Goal: Transaction & Acquisition: Purchase product/service

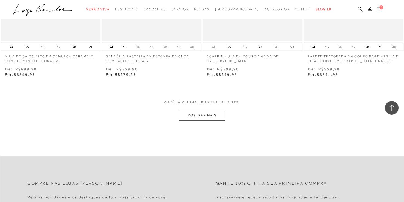
scroll to position [11437, 0]
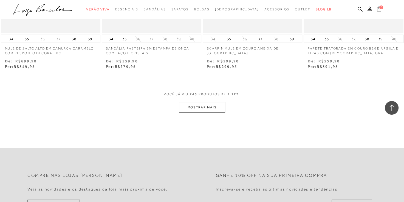
click at [203, 102] on button "MOSTRAR MAIS" at bounding box center [202, 107] width 46 height 11
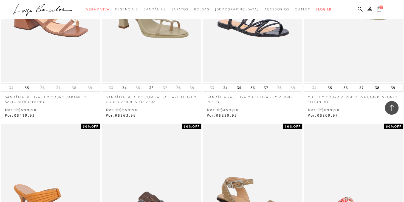
scroll to position [11574, 0]
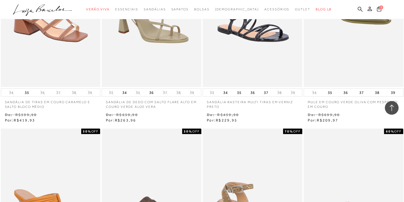
click at [390, 111] on icon at bounding box center [391, 107] width 7 height 7
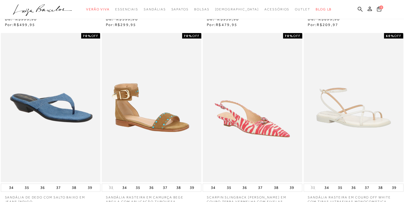
scroll to position [0, 0]
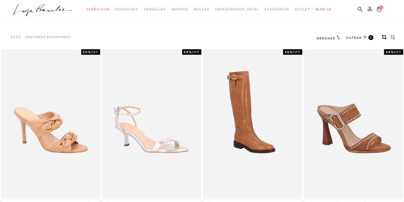
click at [365, 37] on icon at bounding box center [365, 37] width 4 height 2
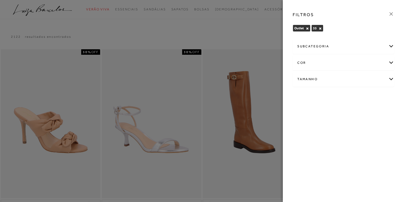
click at [391, 14] on icon at bounding box center [391, 14] width 6 height 6
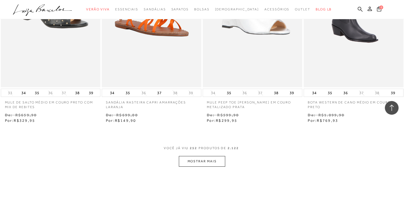
scroll to position [11933, 0]
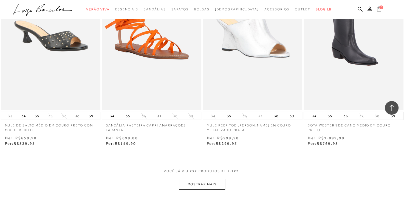
click at [204, 179] on button "MOSTRAR MAIS" at bounding box center [202, 184] width 46 height 11
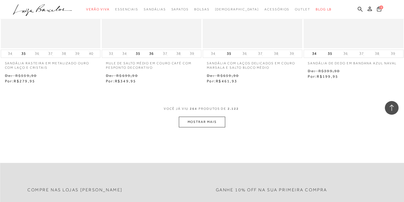
scroll to position [12536, 0]
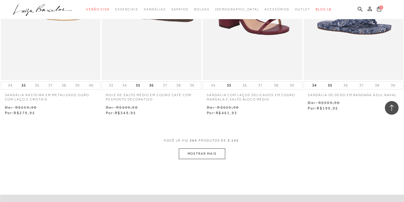
click at [222, 149] on button "MOSTRAR MAIS" at bounding box center [202, 154] width 46 height 11
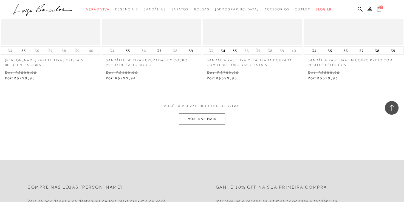
scroll to position [13138, 0]
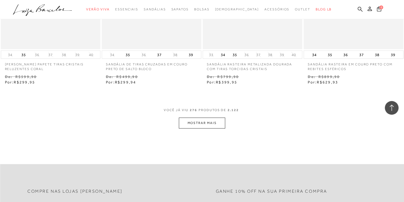
click at [209, 118] on button "MOSTRAR MAIS" at bounding box center [202, 123] width 46 height 11
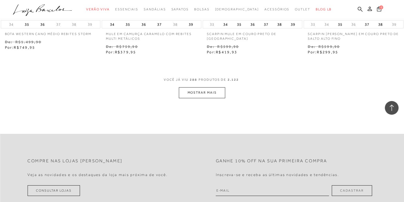
scroll to position [13741, 0]
click at [199, 87] on button "MOSTRAR MAIS" at bounding box center [202, 92] width 46 height 11
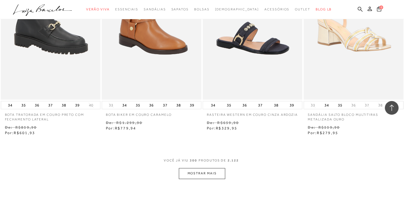
scroll to position [14289, 0]
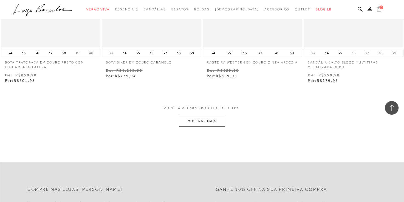
click at [208, 116] on button "MOSTRAR MAIS" at bounding box center [202, 121] width 46 height 11
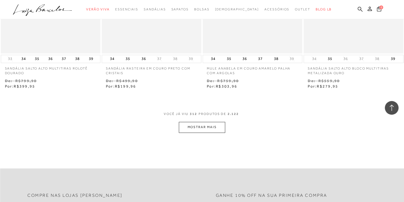
click at [208, 122] on button "MOSTRAR MAIS" at bounding box center [202, 127] width 46 height 11
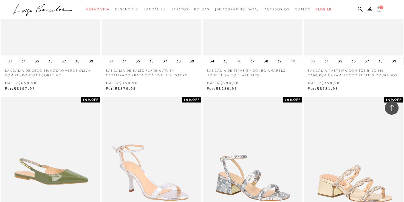
scroll to position [15242, 0]
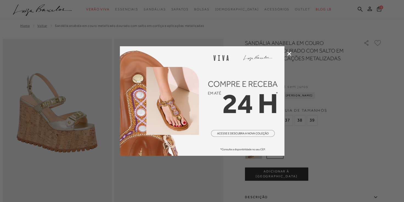
click at [288, 52] on icon at bounding box center [289, 54] width 4 height 4
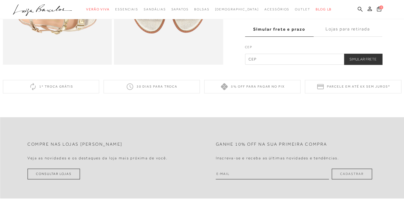
scroll to position [411, 0]
